Goal: Information Seeking & Learning: Learn about a topic

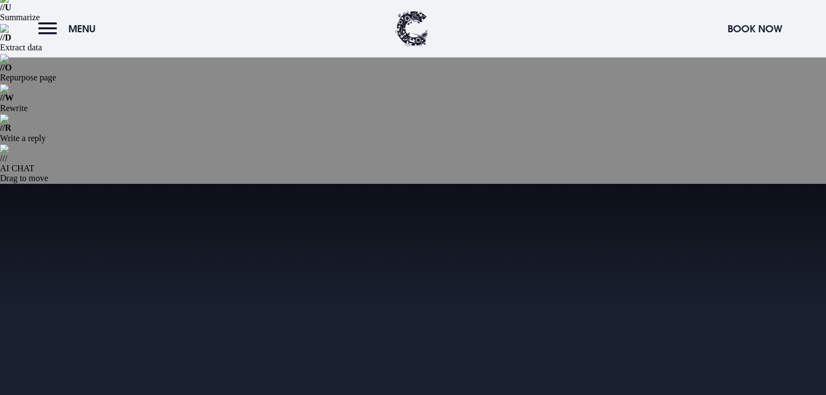
scroll to position [436, 0]
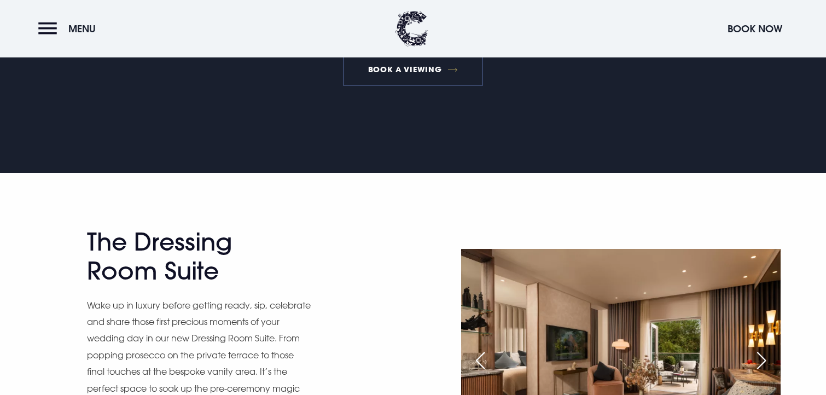
scroll to position [964, 0]
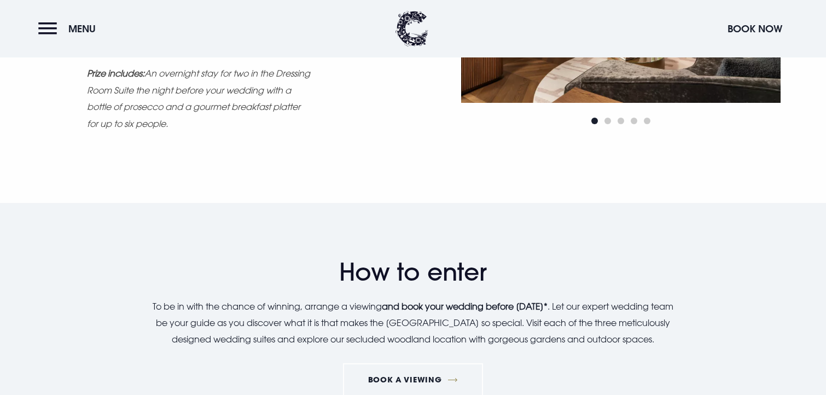
scroll to position [1212, 0]
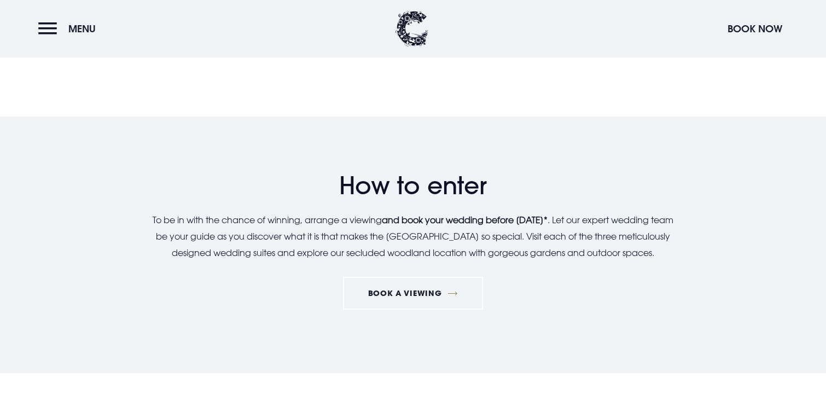
scroll to position [1228, 0]
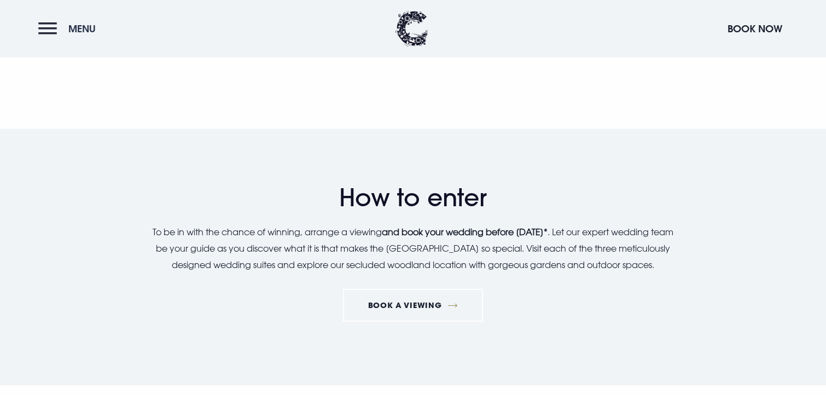
click at [84, 24] on span "Menu" at bounding box center [81, 28] width 27 height 13
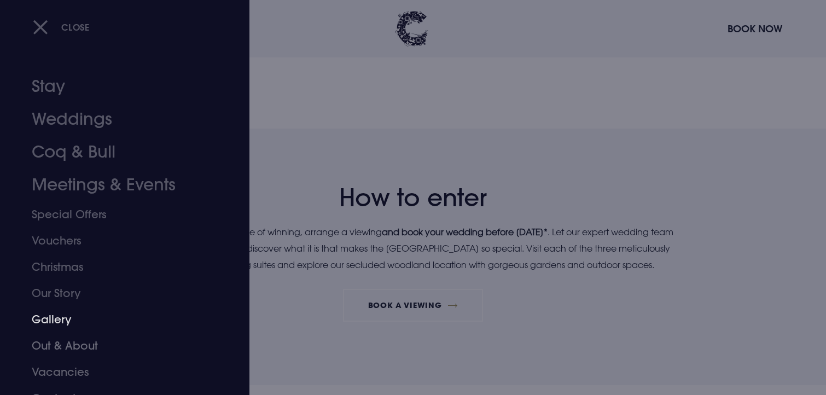
scroll to position [16, 0]
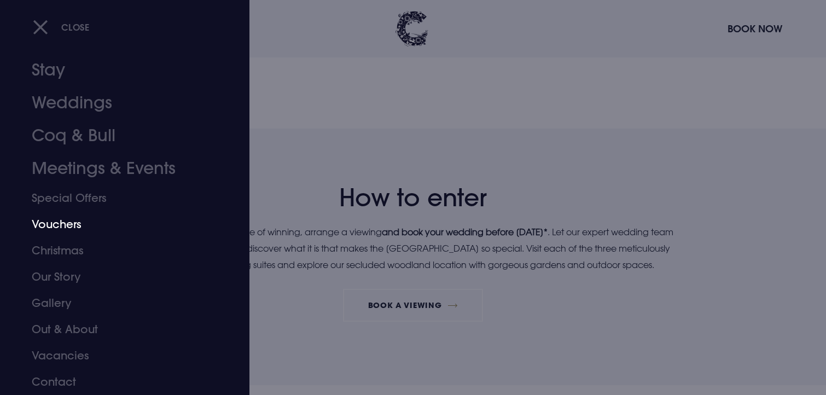
click at [63, 229] on link "Vouchers" at bounding box center [118, 224] width 173 height 26
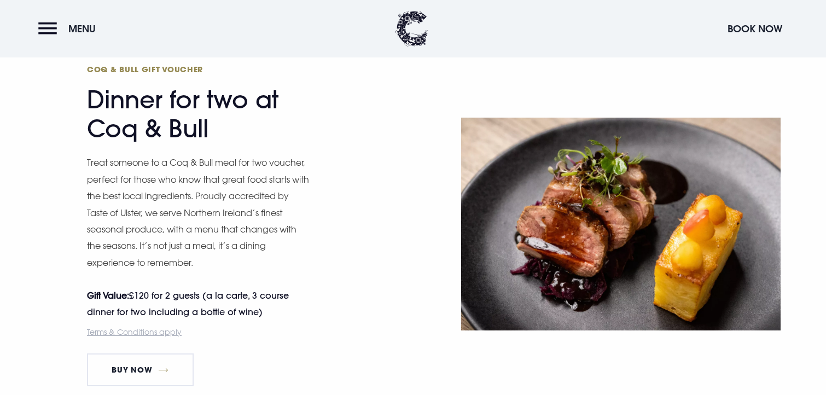
scroll to position [1194, 0]
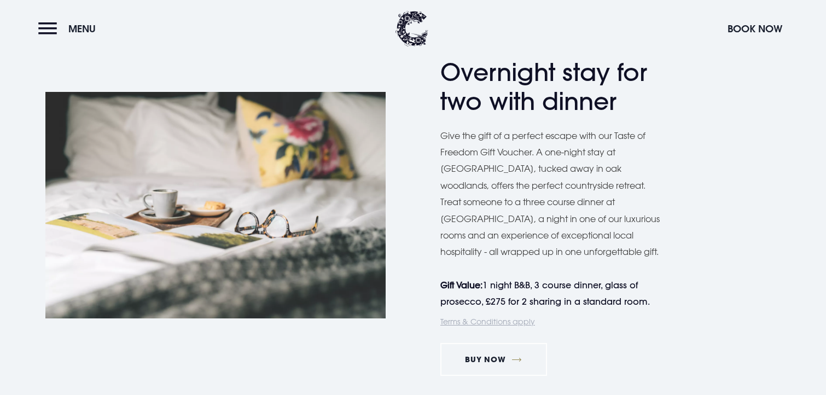
scroll to position [1826, 0]
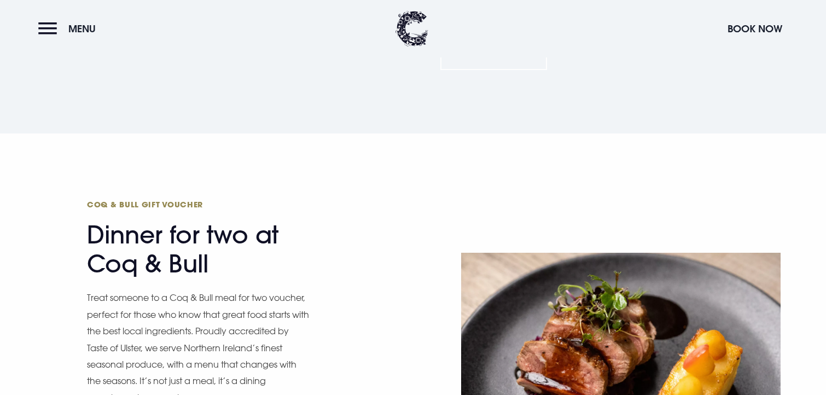
scroll to position [1194, 0]
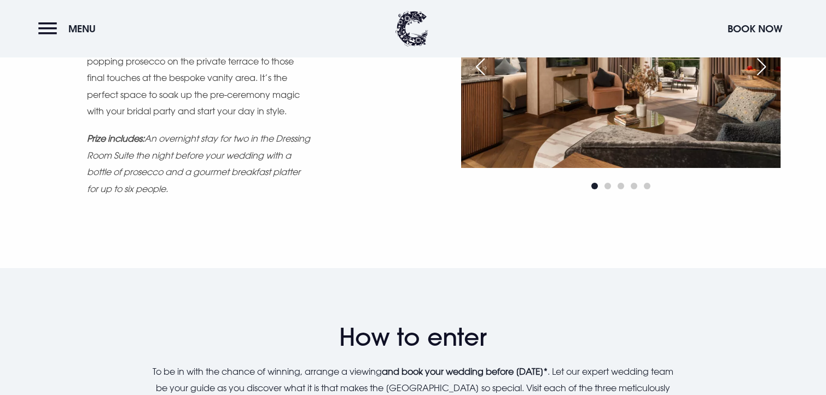
scroll to position [1113, 0]
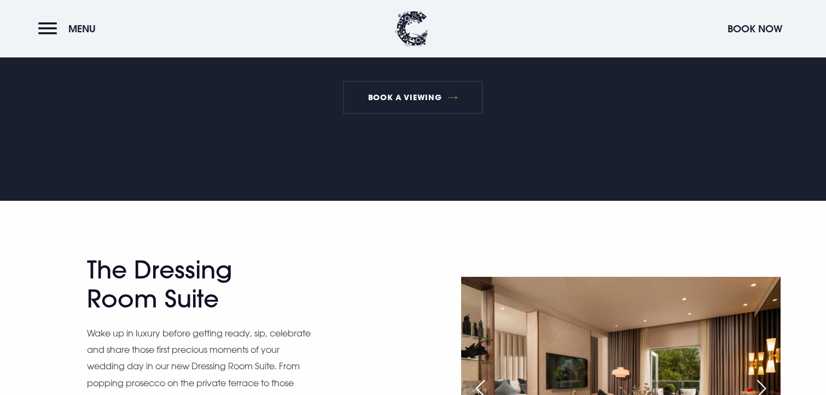
scroll to position [710, 0]
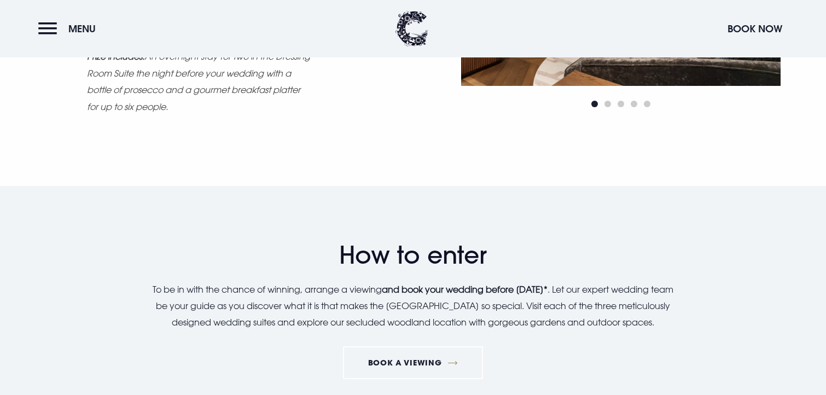
scroll to position [1212, 0]
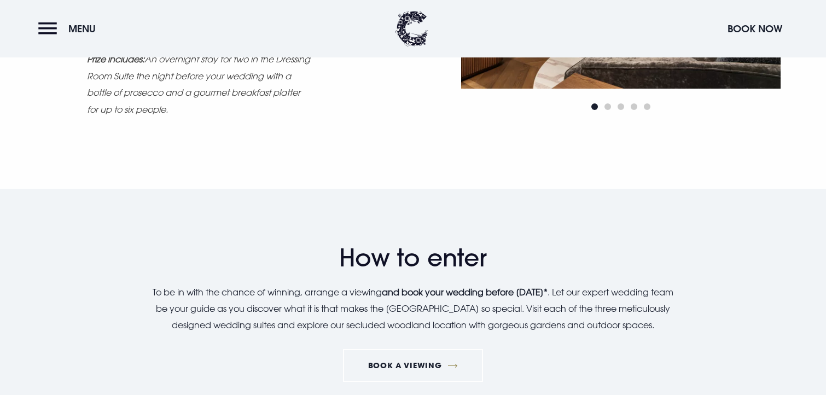
scroll to position [1212, 0]
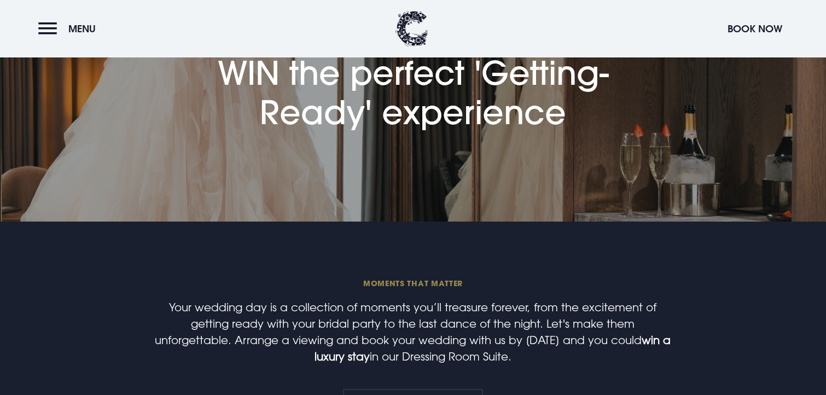
scroll to position [499, 0]
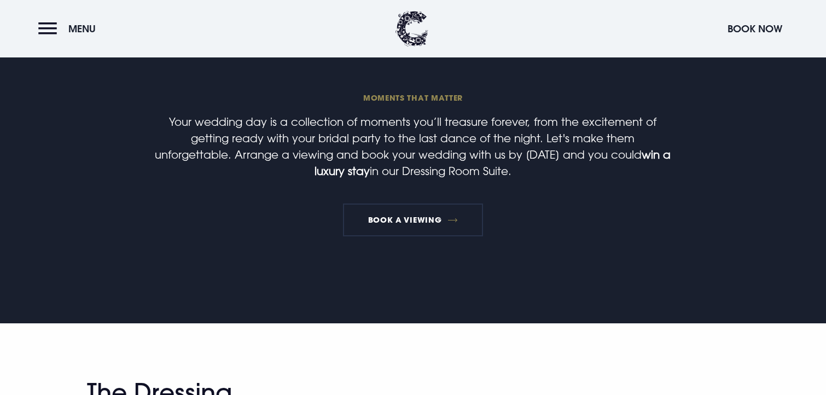
scroll to position [500, 0]
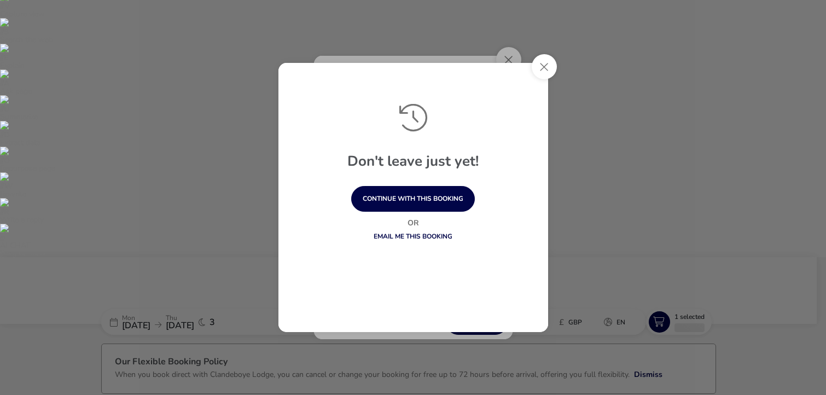
scroll to position [41, 0]
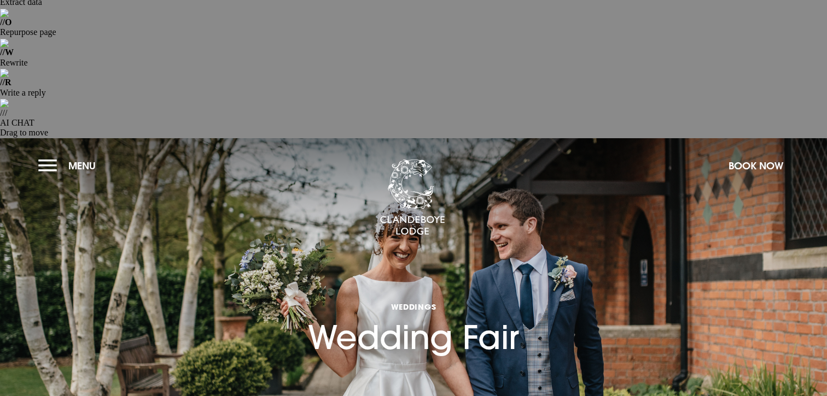
scroll to position [248, 0]
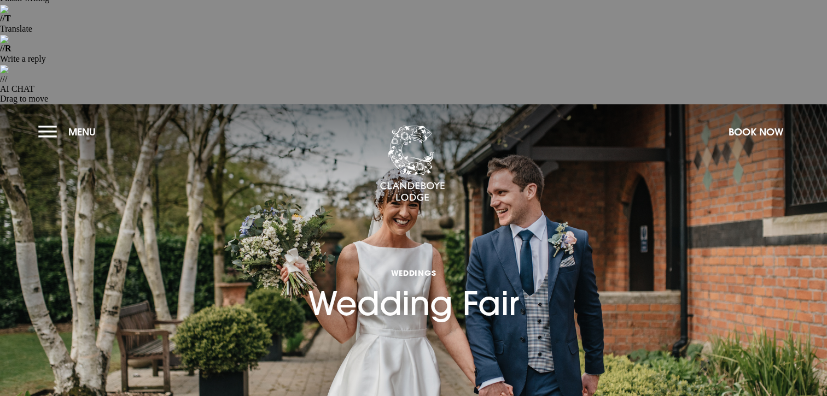
drag, startPoint x: 149, startPoint y: 196, endPoint x: 301, endPoint y: 212, distance: 152.8
copy p "Let your wedding ideas fall into place at the Clandeboye Lodge Autumn Wedding F…"
drag, startPoint x: 299, startPoint y: 215, endPoint x: 611, endPoint y: 234, distance: 312.8
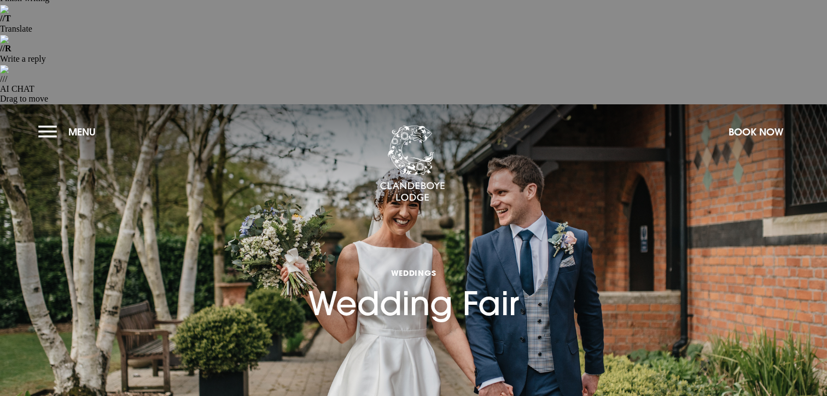
copy p "Meet our best local wedding specialists, explore our eclectically stylish weddi…"
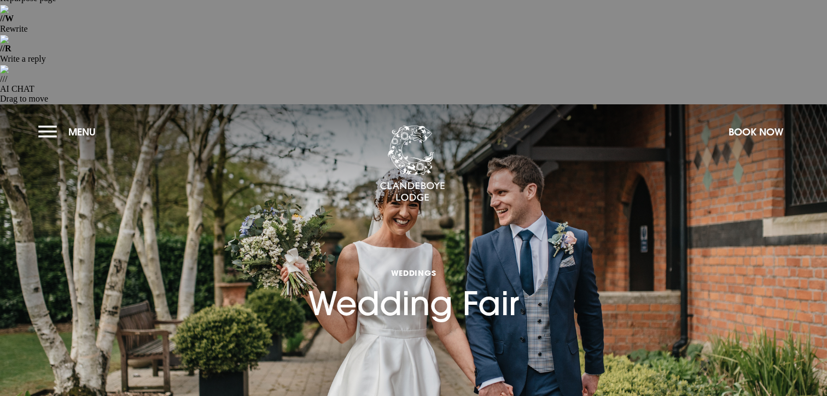
drag, startPoint x: 149, startPoint y: 197, endPoint x: 594, endPoint y: 247, distance: 447.4
copy div "Let your wedding ideas fall into place at the Clandeboye Lodge Autumn Wedding F…"
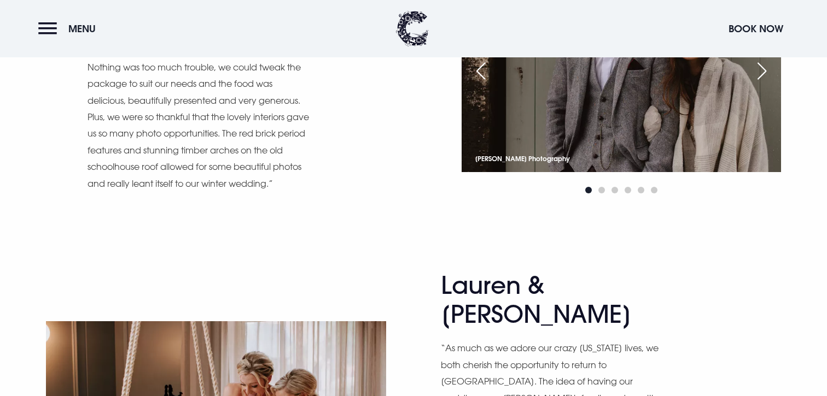
scroll to position [7294, 0]
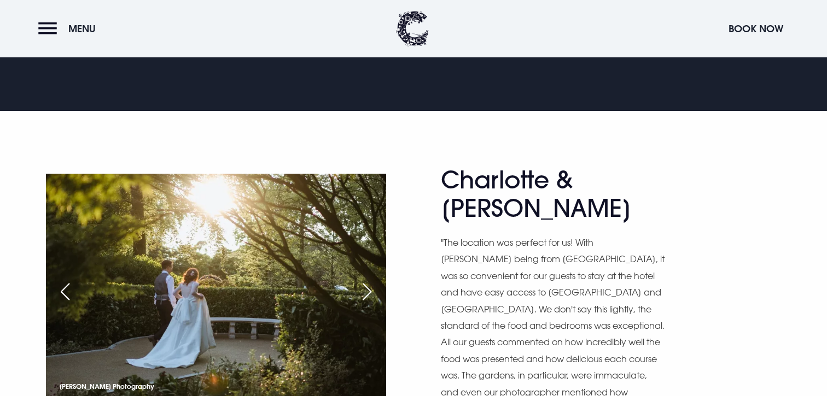
scroll to position [891, 0]
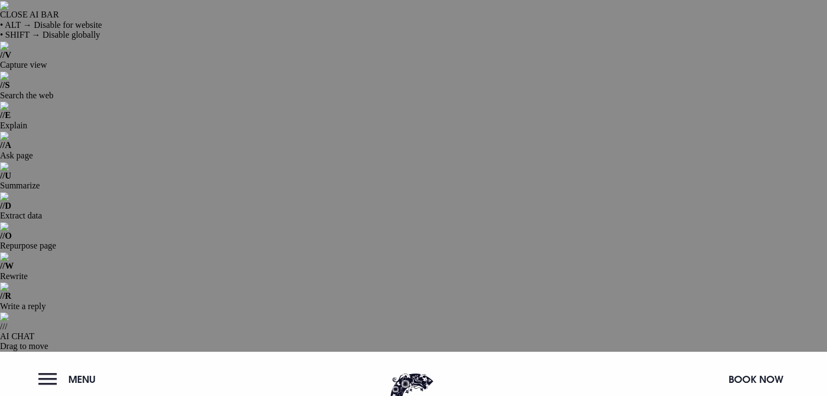
click at [70, 373] on span "Menu" at bounding box center [81, 379] width 27 height 13
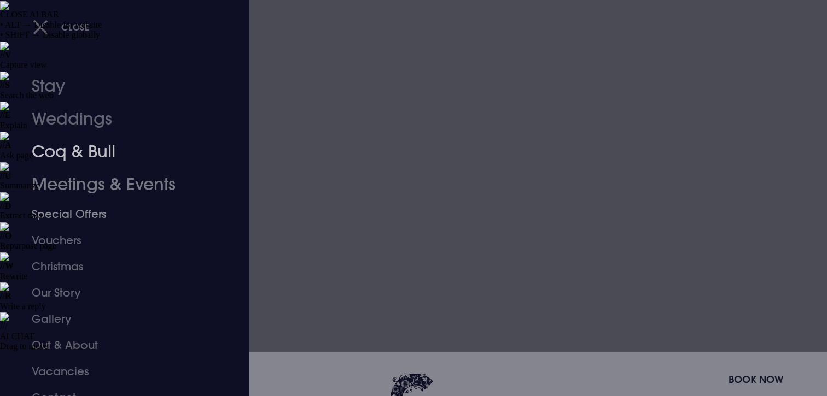
click at [87, 124] on link "Weddings" at bounding box center [118, 119] width 173 height 33
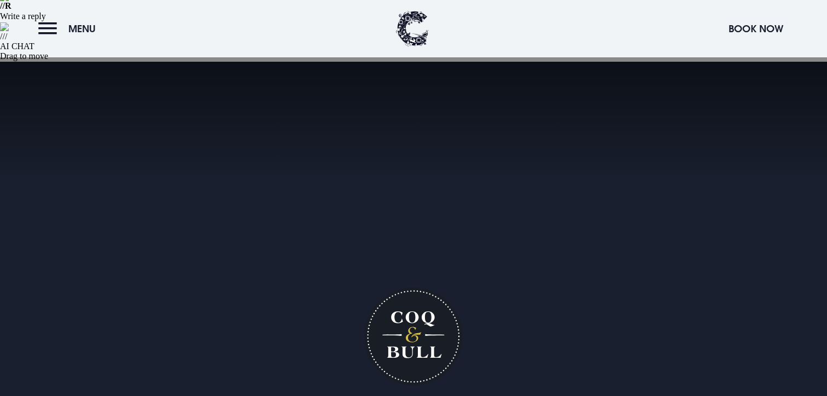
scroll to position [332, 0]
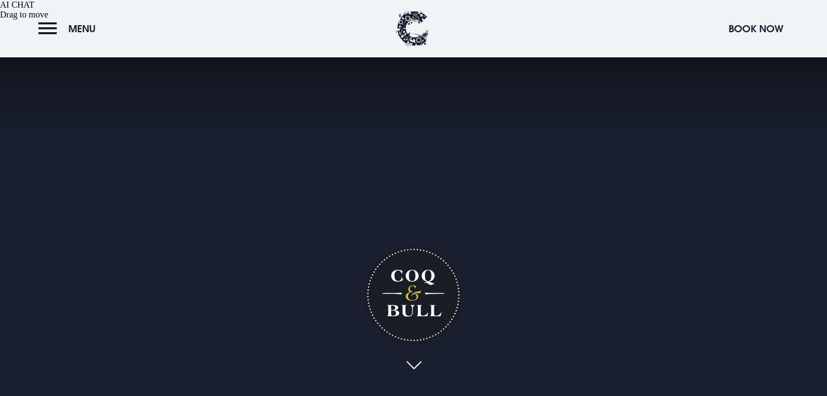
drag, startPoint x: 390, startPoint y: 197, endPoint x: 390, endPoint y: 224, distance: 27.3
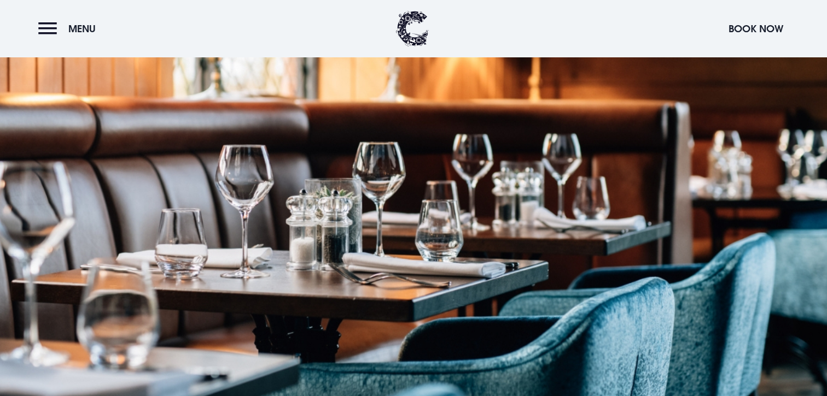
scroll to position [1496, 0]
